Goal: Task Accomplishment & Management: Use online tool/utility

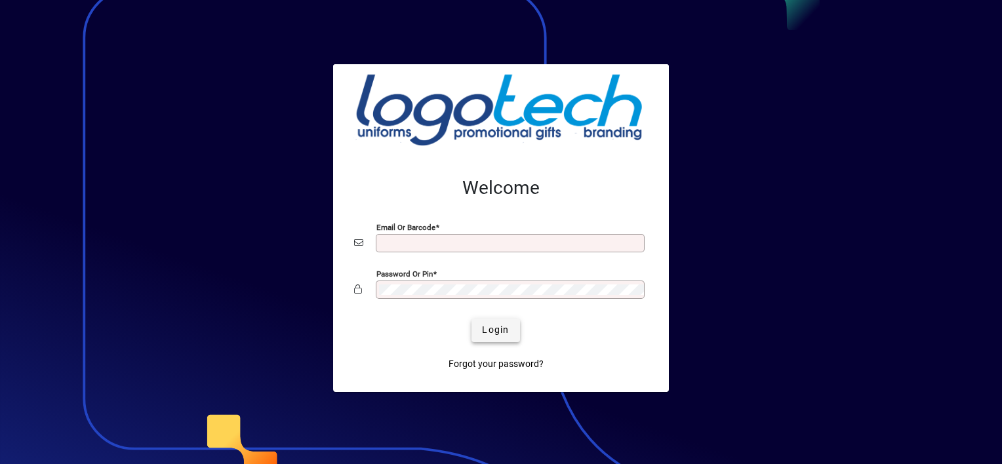
type input "**********"
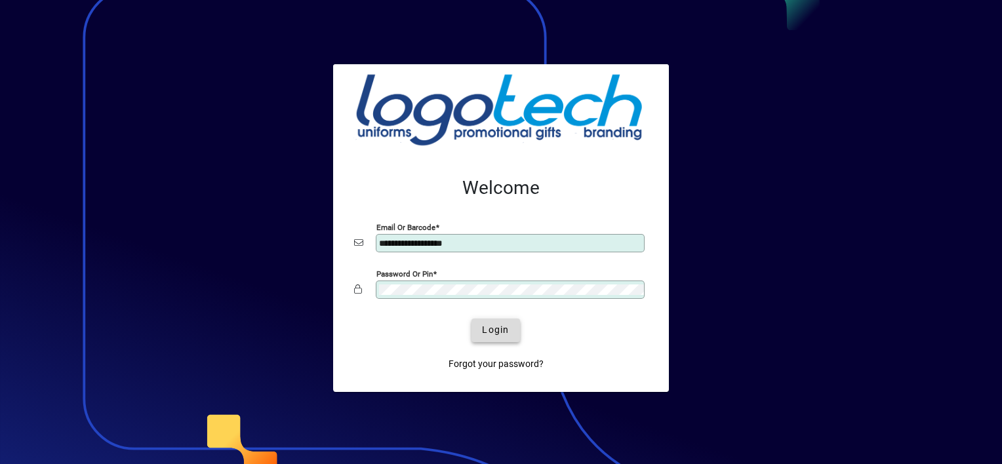
click at [504, 336] on span "Login" at bounding box center [495, 330] width 27 height 14
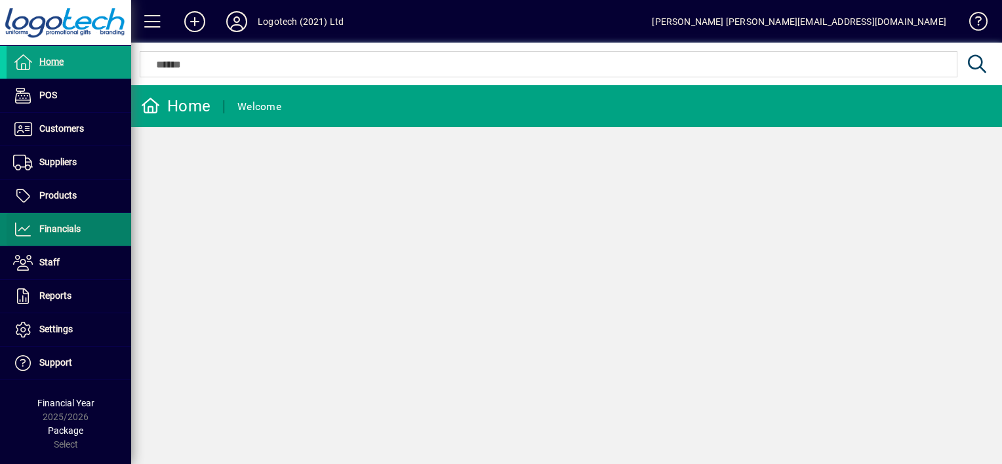
click at [66, 228] on span "Financials" at bounding box center [59, 229] width 41 height 10
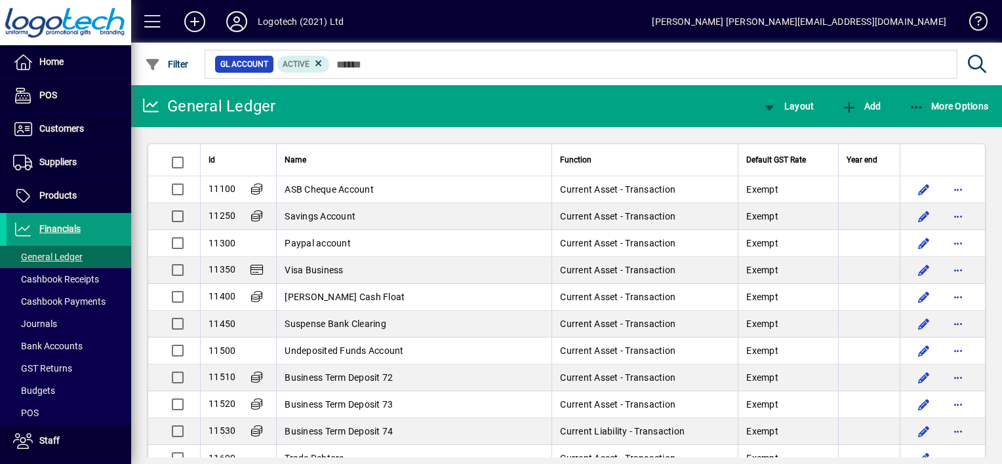
click at [902, 104] on div "More Options" at bounding box center [949, 106] width 108 height 24
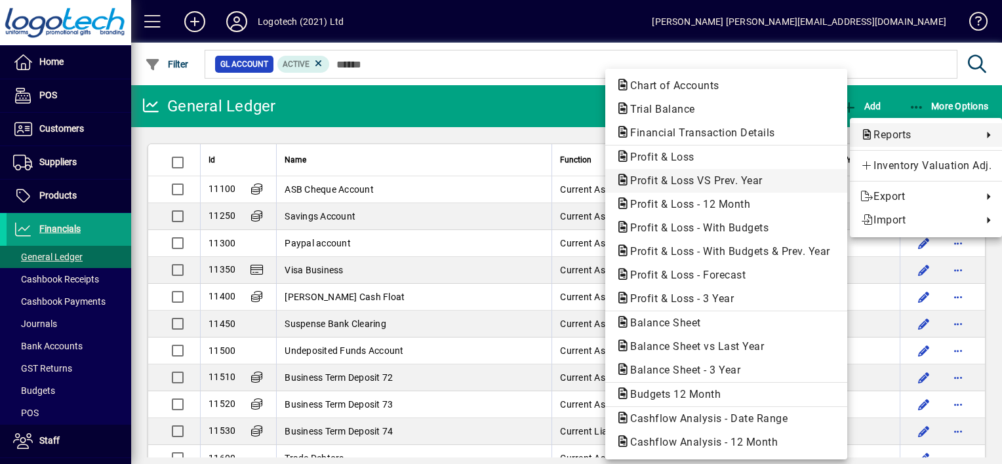
click at [690, 177] on span "Profit & Loss VS Prev. Year" at bounding box center [692, 180] width 153 height 12
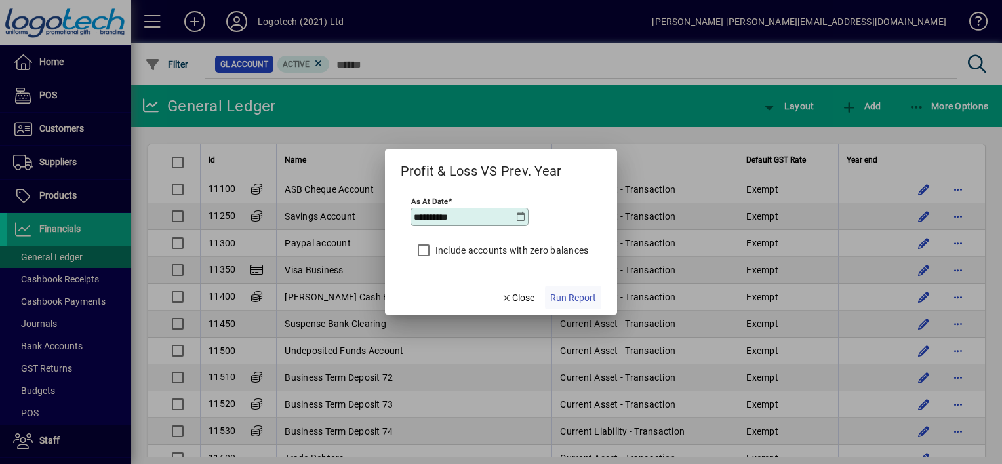
click at [567, 297] on span "Run Report" at bounding box center [573, 298] width 46 height 14
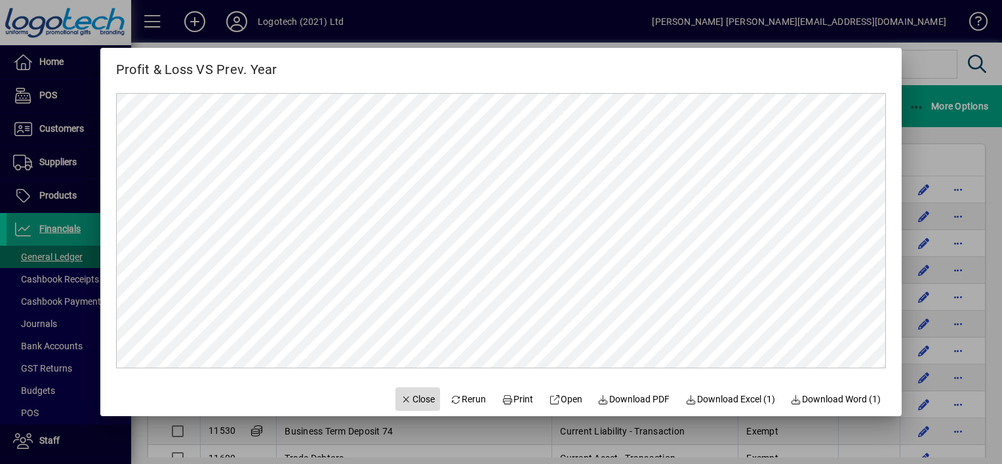
click at [401, 398] on icon "button" at bounding box center [407, 399] width 12 height 9
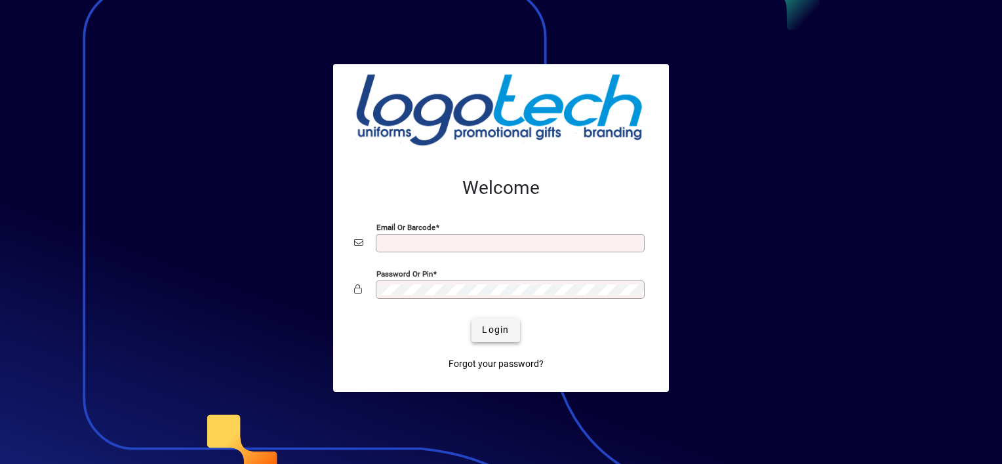
type input "**********"
click at [490, 331] on span "Login" at bounding box center [495, 330] width 27 height 14
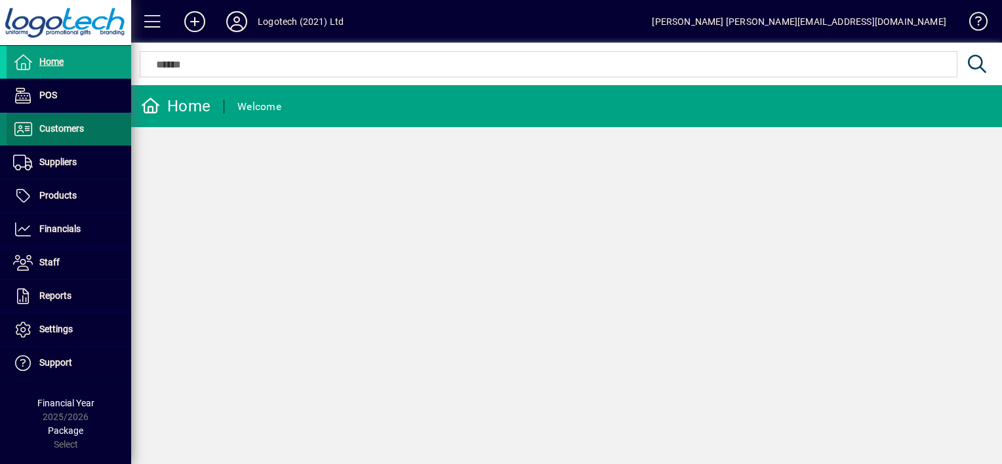
click at [69, 123] on span "Customers" at bounding box center [61, 128] width 45 height 10
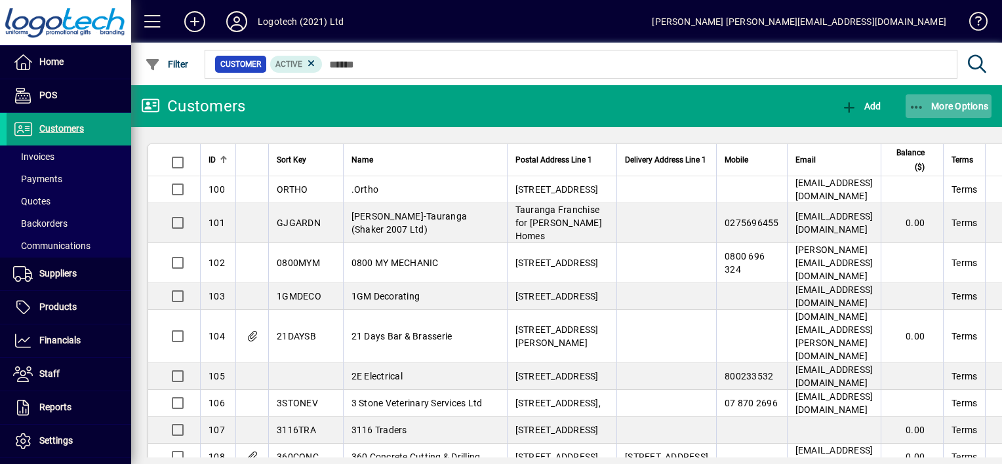
click at [913, 107] on icon "button" at bounding box center [917, 107] width 16 height 13
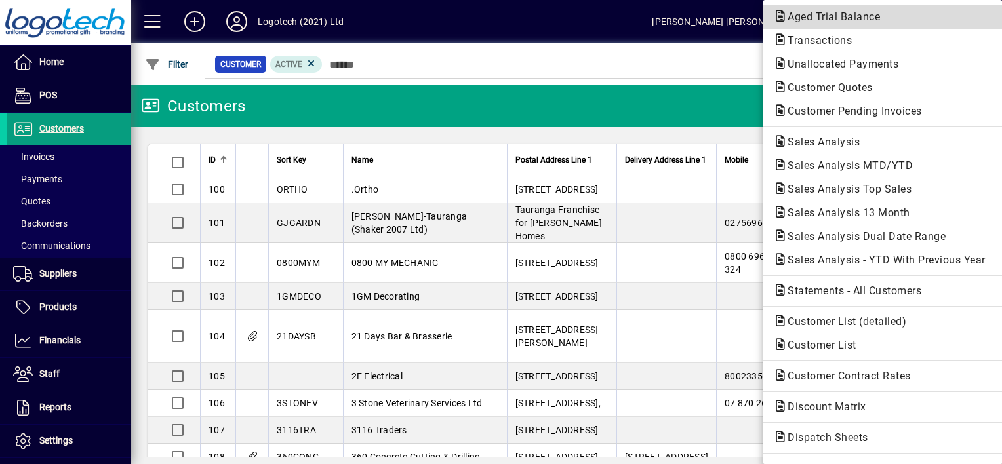
click at [839, 18] on span "Aged Trial Balance" at bounding box center [829, 16] width 113 height 12
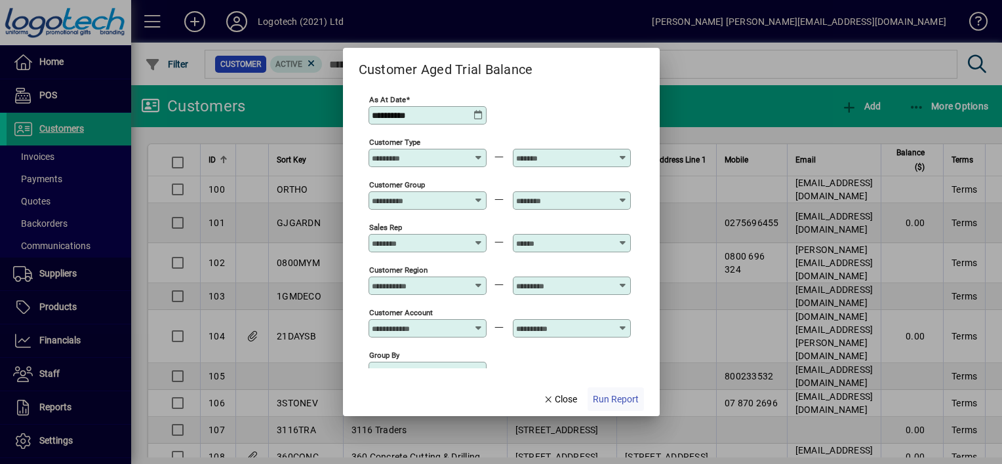
click at [610, 403] on span "Run Report" at bounding box center [616, 400] width 46 height 14
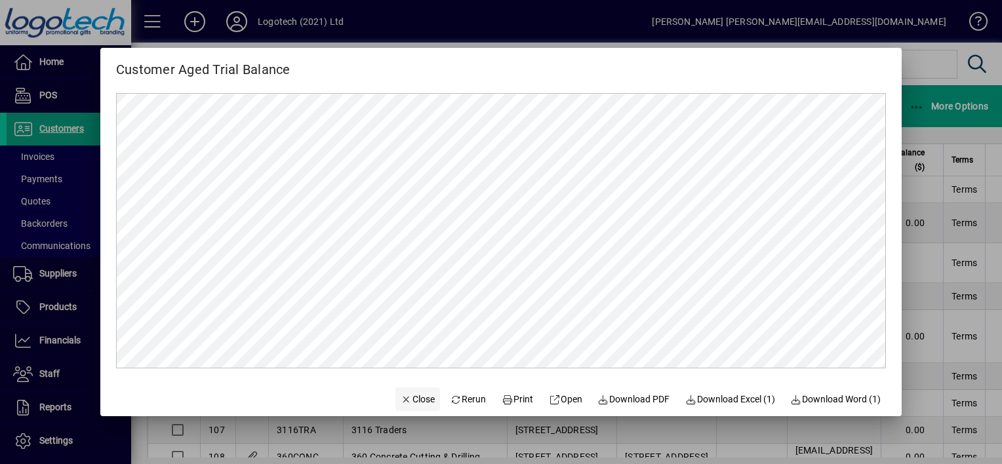
click at [417, 399] on span "Close" at bounding box center [418, 400] width 34 height 14
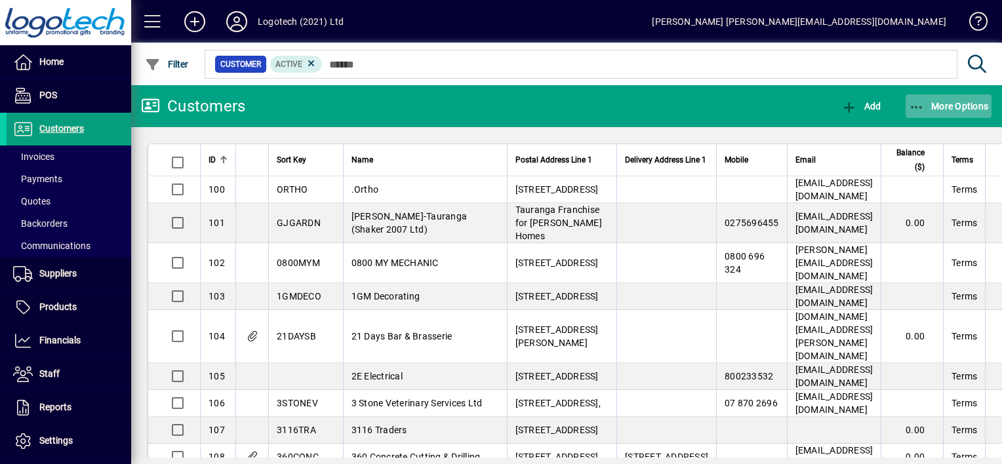
click at [920, 102] on icon "button" at bounding box center [917, 107] width 16 height 13
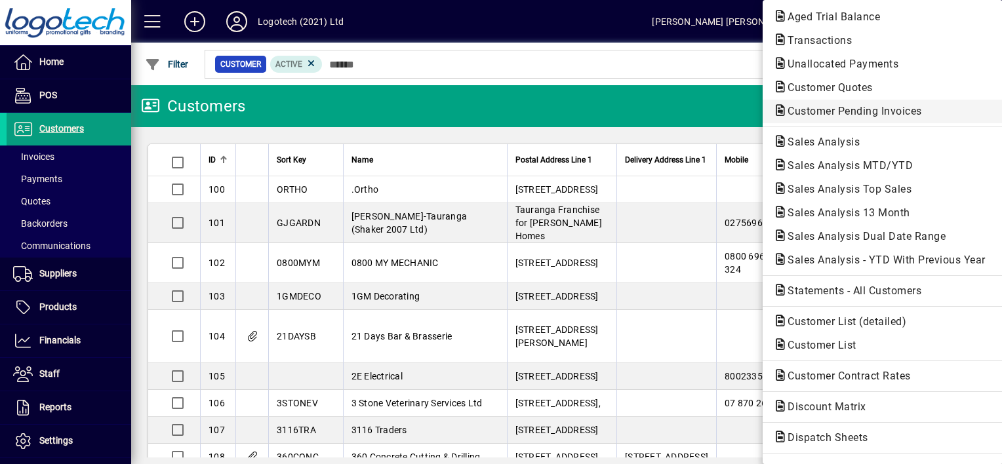
click at [835, 107] on span "Customer Pending Invoices" at bounding box center [850, 111] width 155 height 12
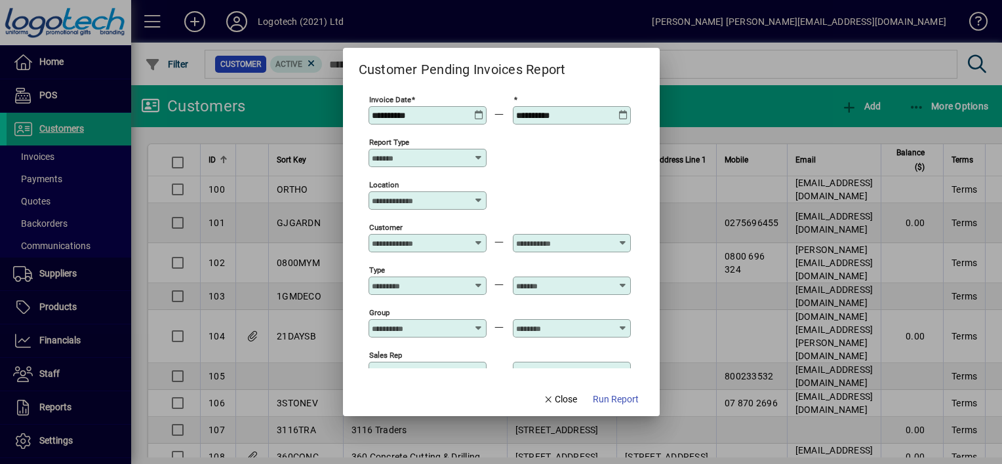
click at [477, 110] on icon at bounding box center [479, 110] width 10 height 0
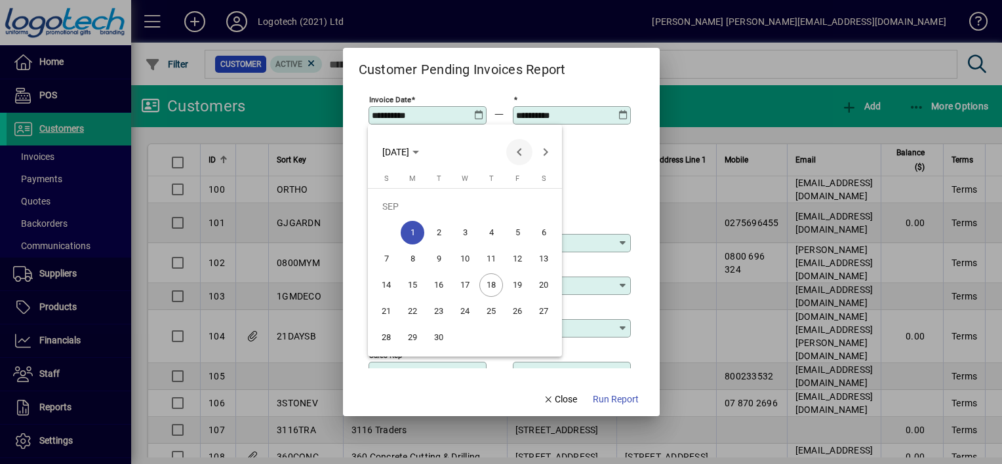
click at [517, 151] on span "Previous month" at bounding box center [519, 152] width 26 height 26
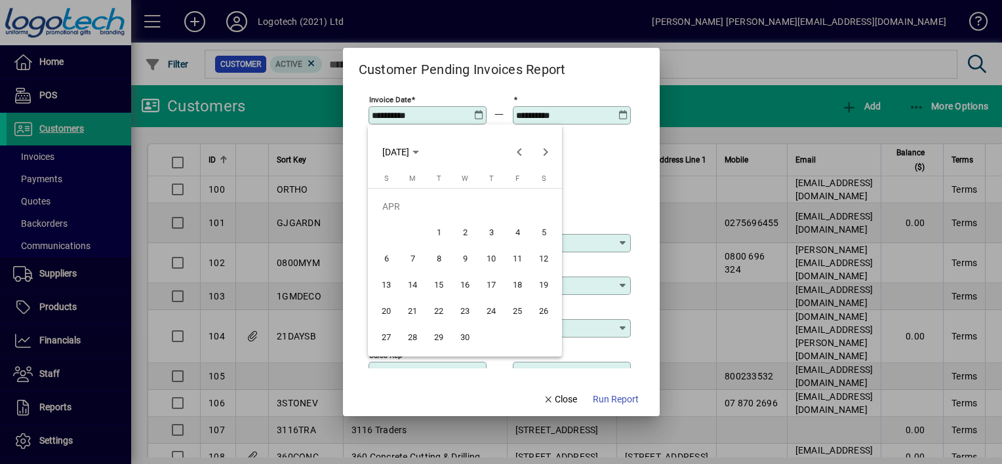
click at [448, 237] on span "1" at bounding box center [439, 233] width 24 height 24
type input "**********"
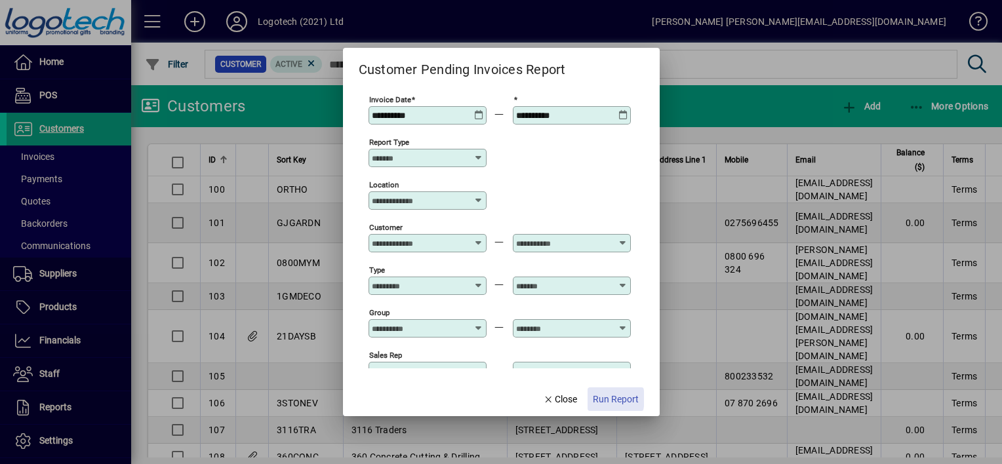
click at [598, 399] on span "Run Report" at bounding box center [616, 400] width 46 height 14
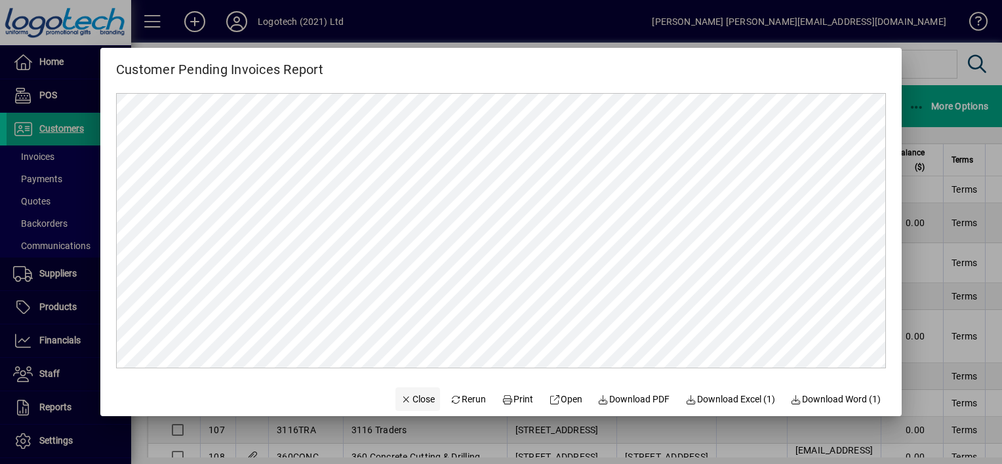
click at [406, 399] on span "Close" at bounding box center [418, 400] width 34 height 14
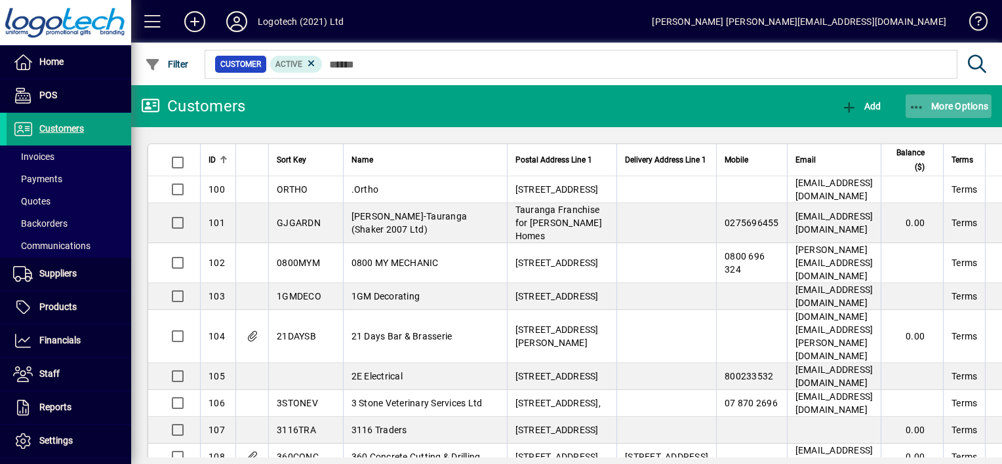
click at [910, 102] on icon "button" at bounding box center [917, 107] width 16 height 13
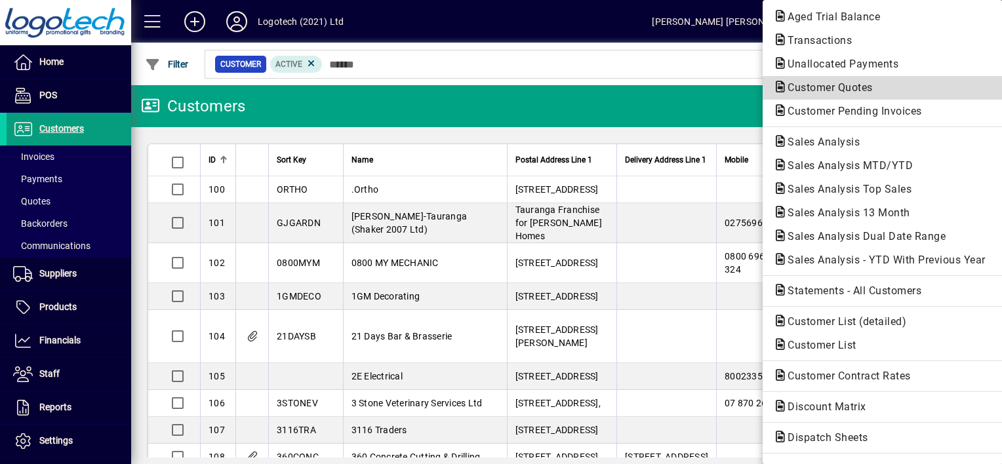
click at [847, 87] on span "Customer Quotes" at bounding box center [826, 87] width 106 height 12
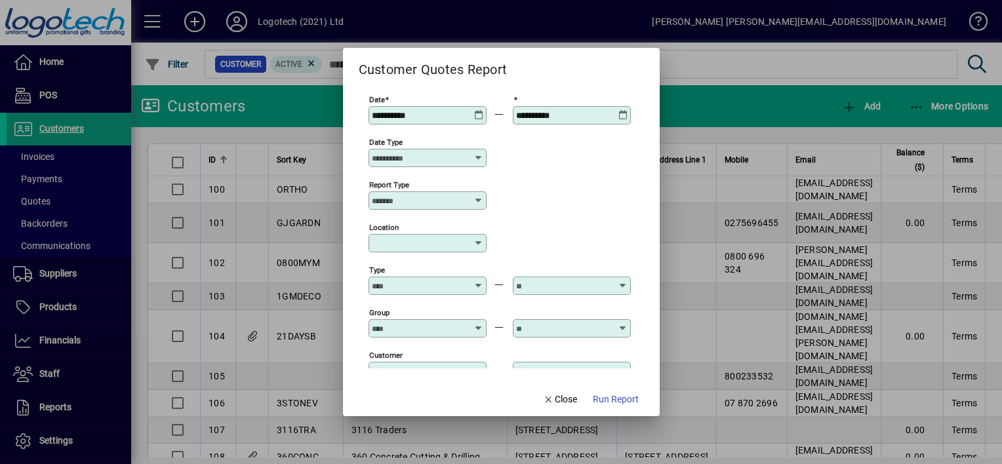
click at [479, 110] on icon at bounding box center [479, 110] width 10 height 0
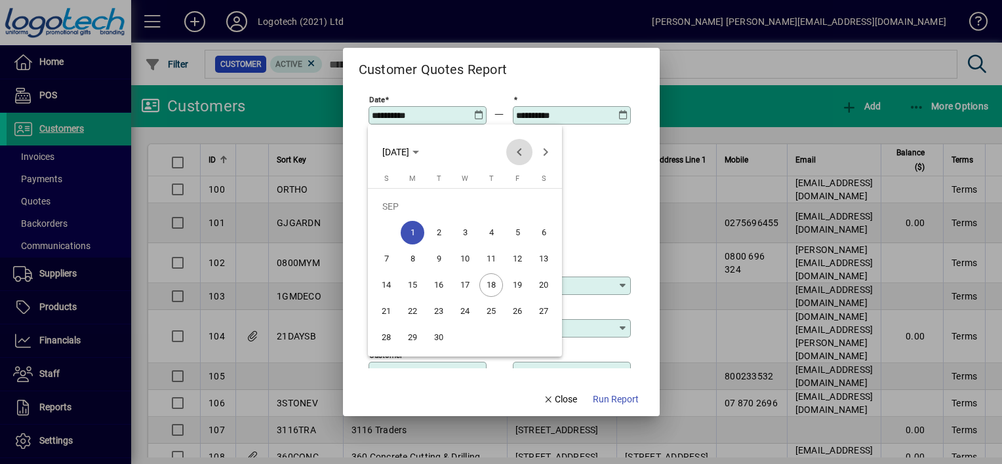
click at [520, 154] on span "Previous month" at bounding box center [519, 152] width 26 height 26
click at [391, 241] on span "3" at bounding box center [386, 233] width 24 height 24
type input "**********"
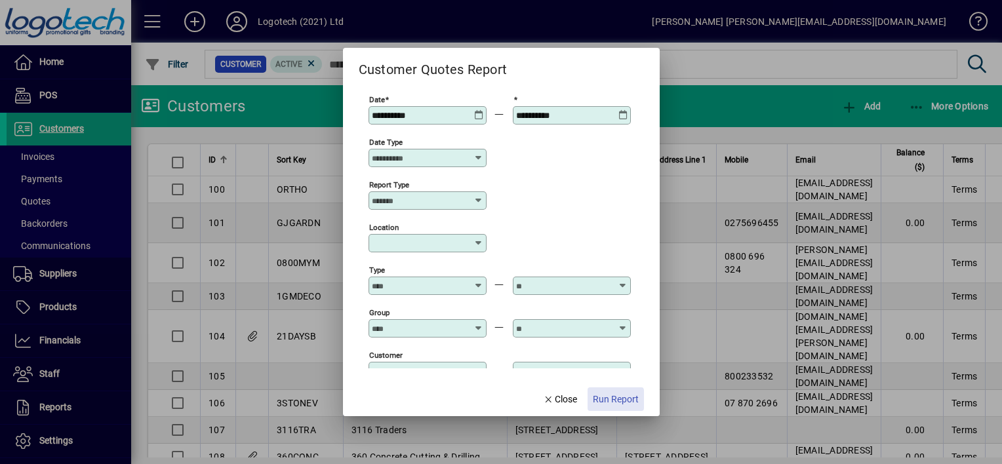
click at [606, 402] on span "Run Report" at bounding box center [616, 400] width 46 height 14
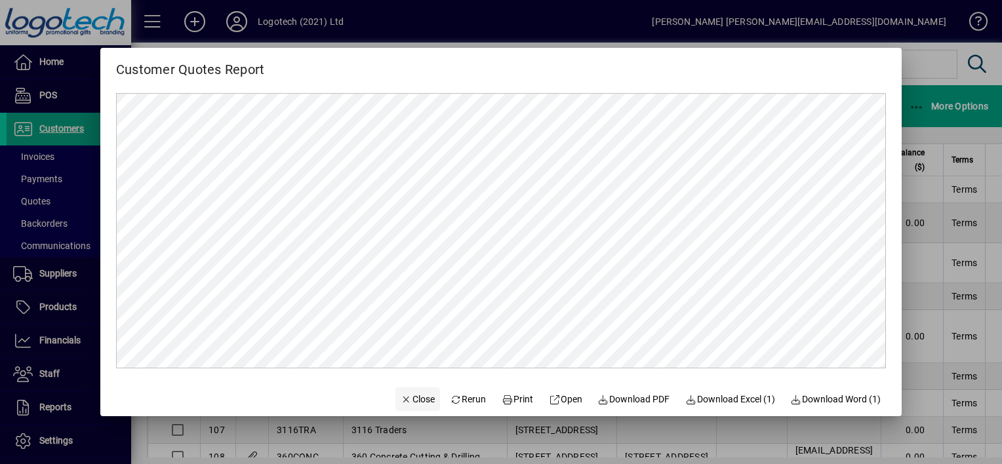
click at [401, 399] on span "Close" at bounding box center [418, 400] width 34 height 14
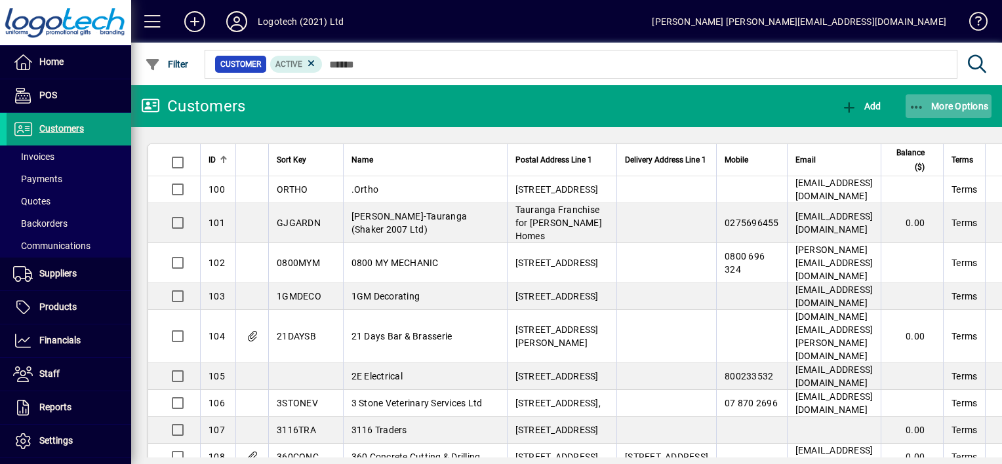
click at [907, 104] on span "button" at bounding box center [948, 105] width 87 height 31
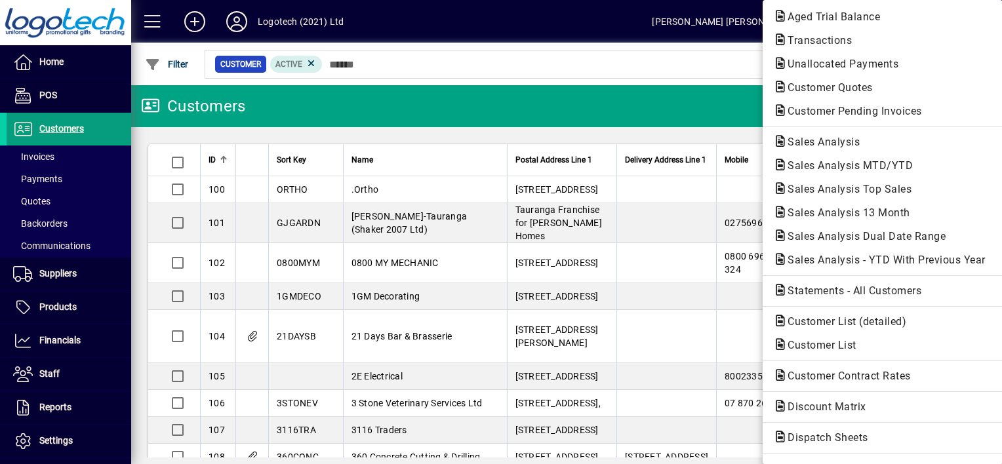
click at [69, 270] on div at bounding box center [501, 232] width 1002 height 464
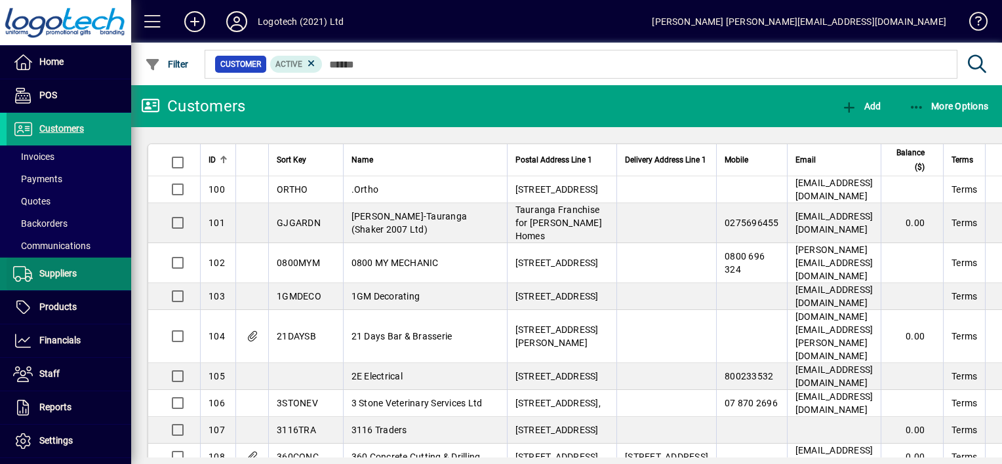
click at [66, 266] on span "Suppliers" at bounding box center [42, 274] width 70 height 16
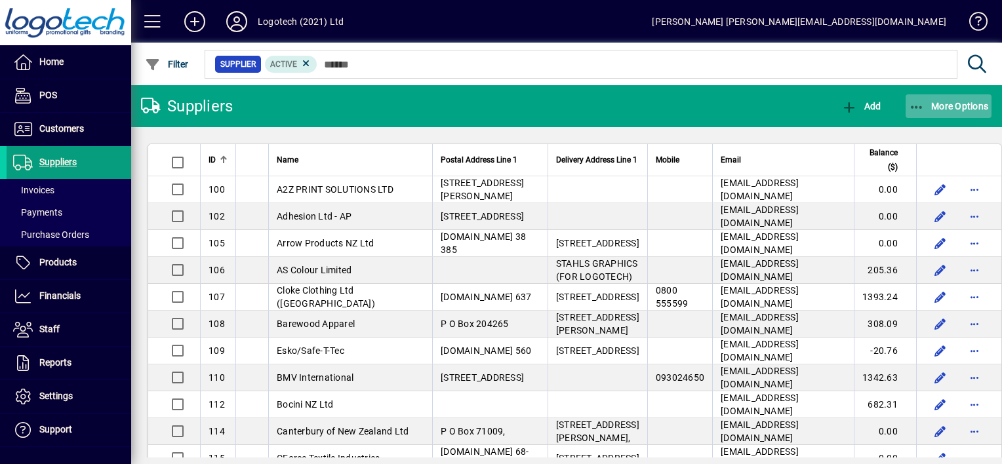
click at [926, 100] on span "button" at bounding box center [948, 105] width 87 height 31
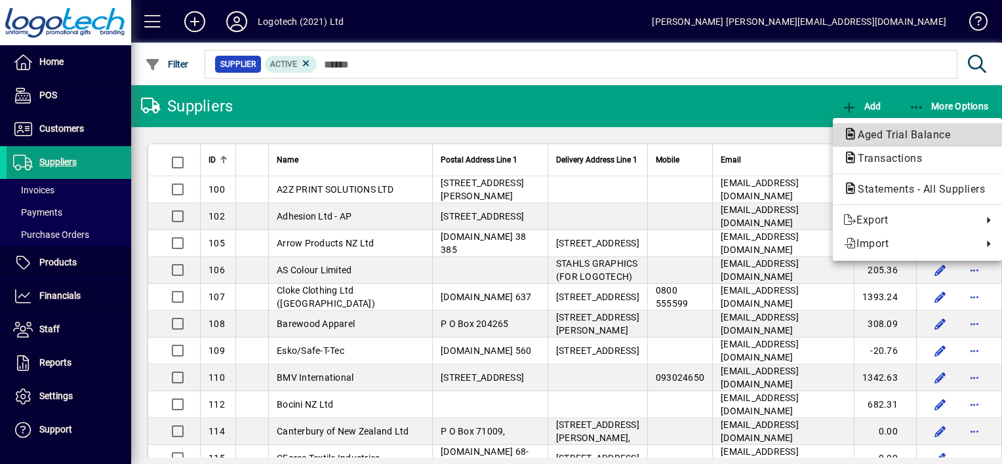
click at [890, 134] on span "Aged Trial Balance" at bounding box center [899, 134] width 113 height 12
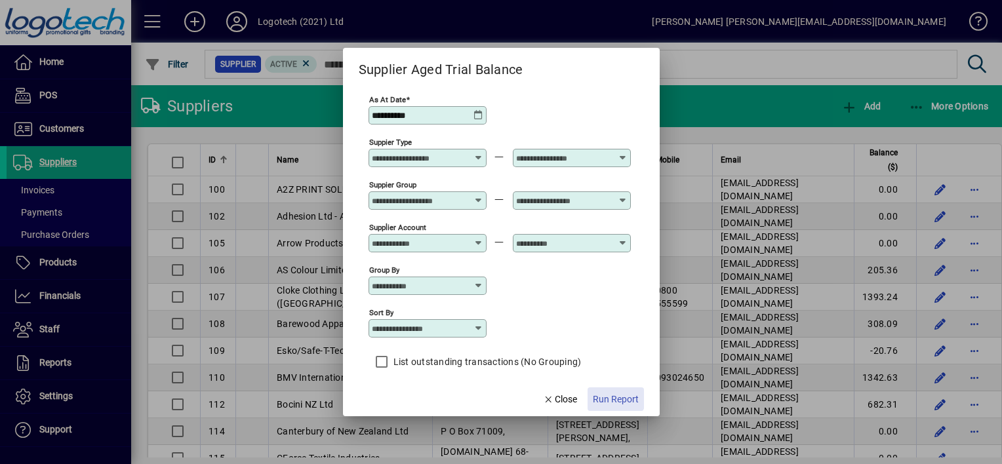
click at [614, 395] on span "Run Report" at bounding box center [616, 400] width 46 height 14
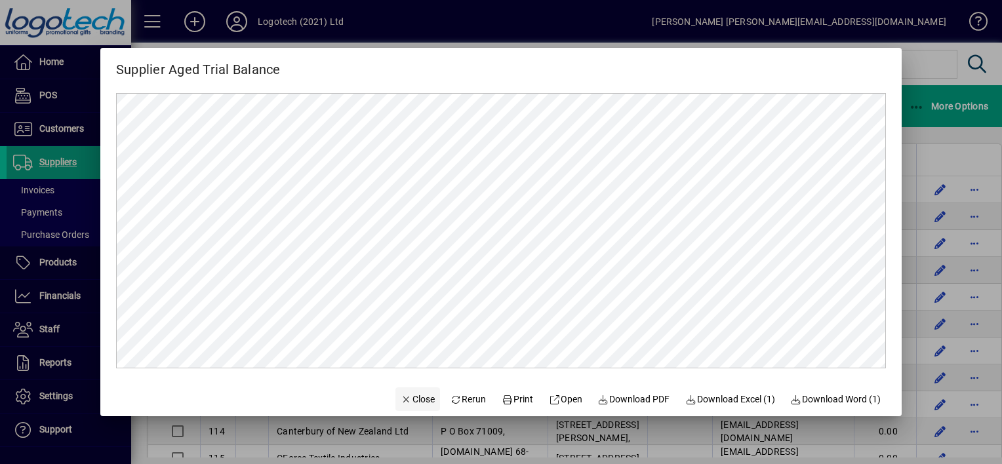
click at [409, 395] on span "Close" at bounding box center [418, 400] width 34 height 14
